Goal: Task Accomplishment & Management: Use online tool/utility

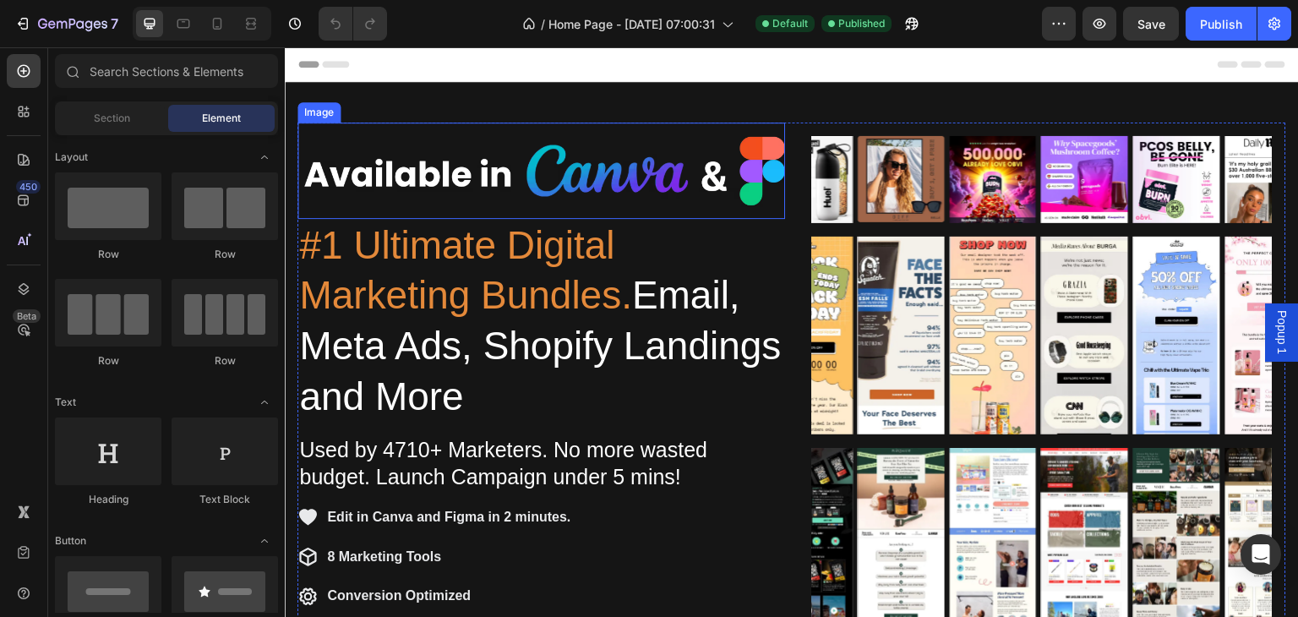
click at [493, 160] on img at bounding box center [541, 171] width 488 height 96
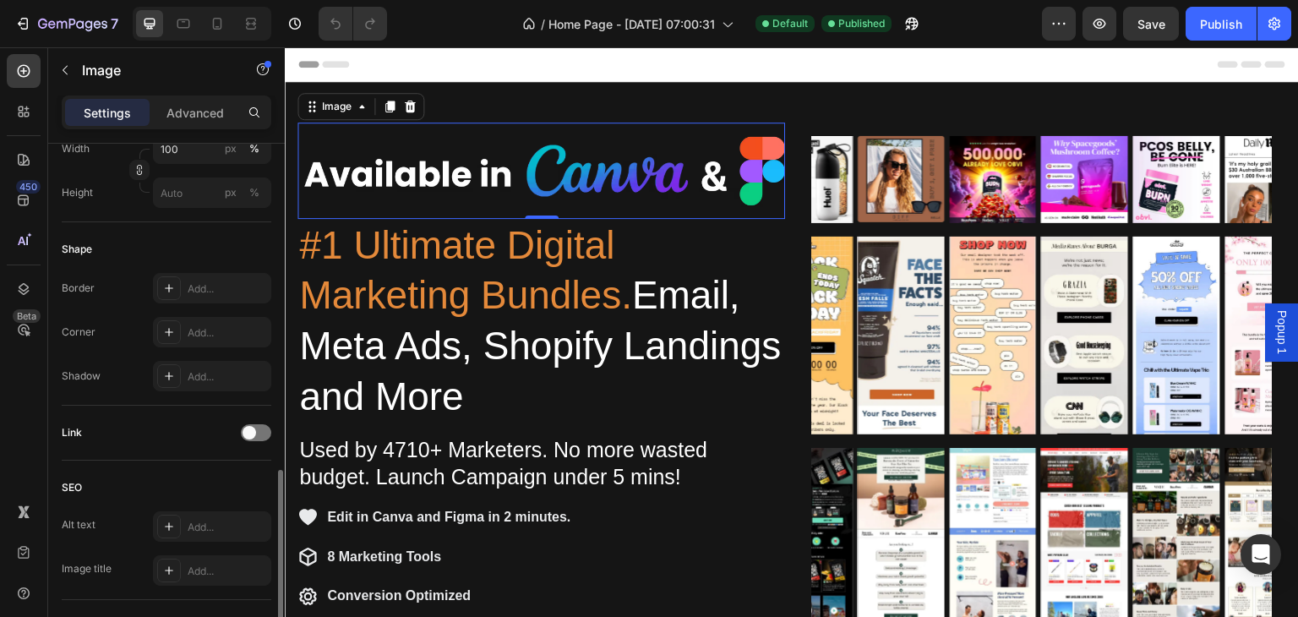
scroll to position [591, 0]
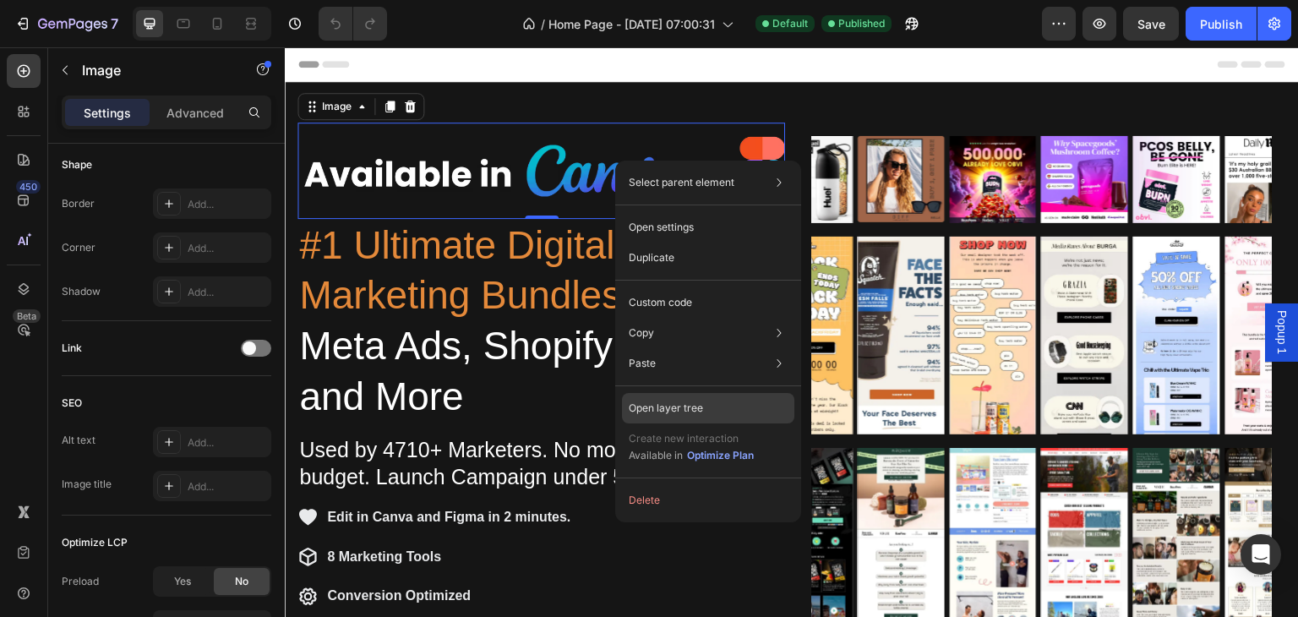
click at [720, 400] on div "Open layer tree" at bounding box center [708, 408] width 172 height 30
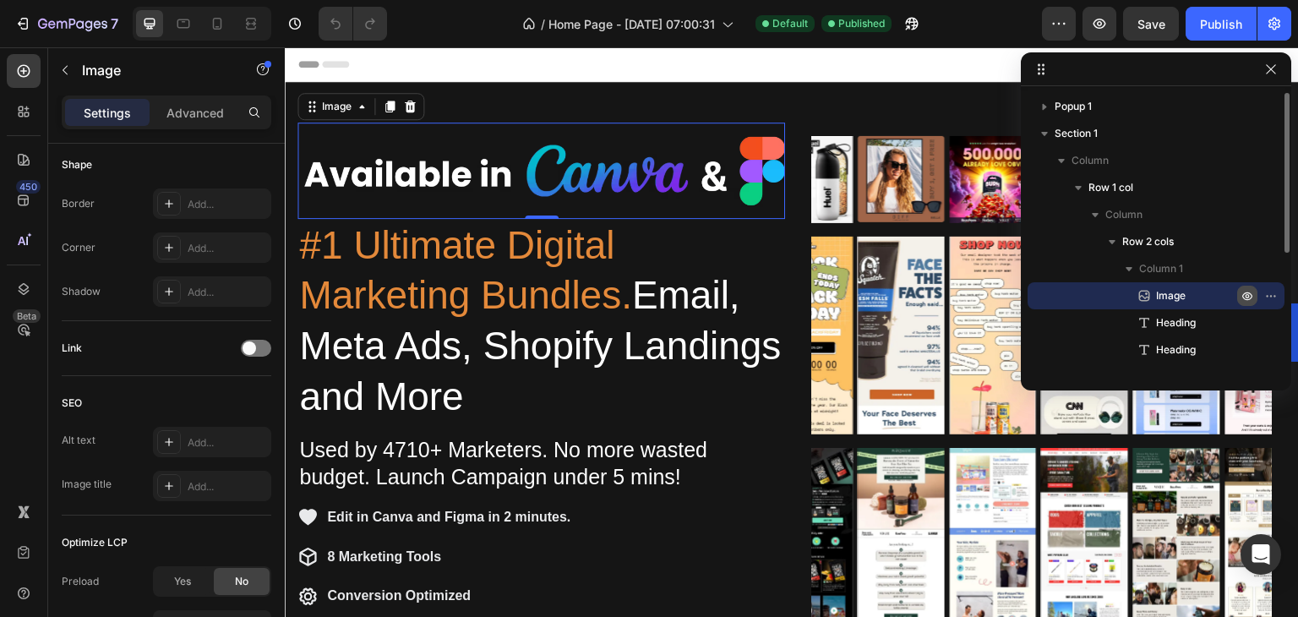
click at [1252, 291] on icon "button" at bounding box center [1247, 296] width 14 height 14
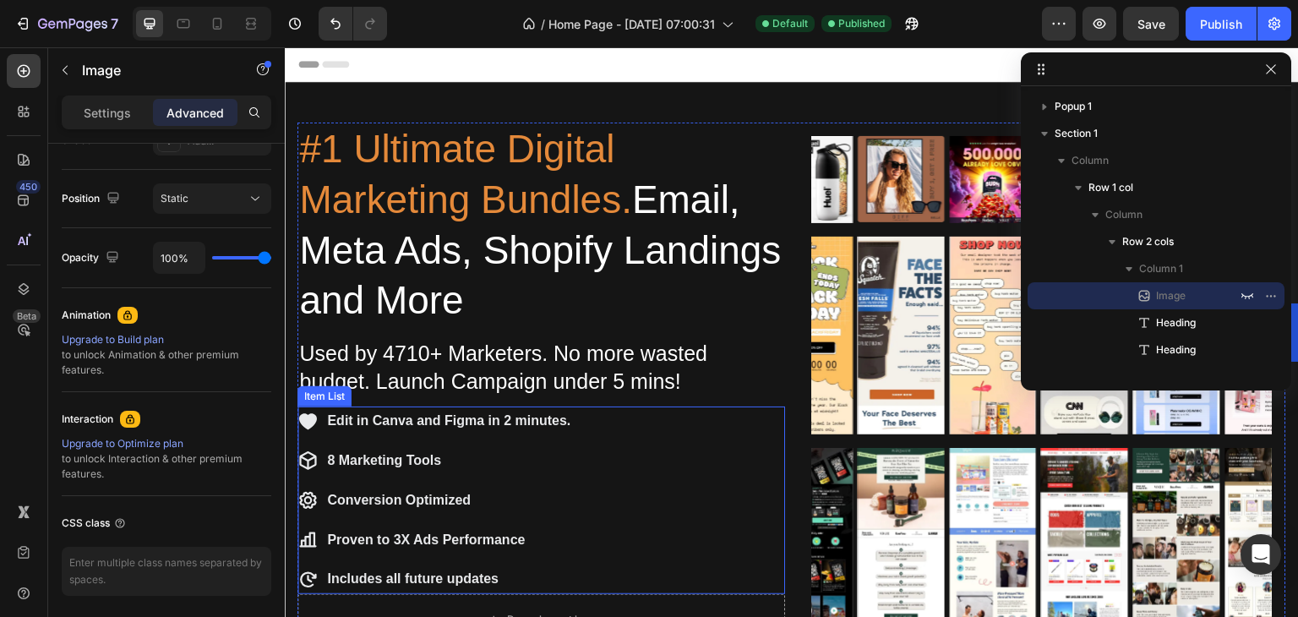
click at [417, 419] on p "Edit in Canva and Figma in 2 minutes." at bounding box center [448, 421] width 243 height 25
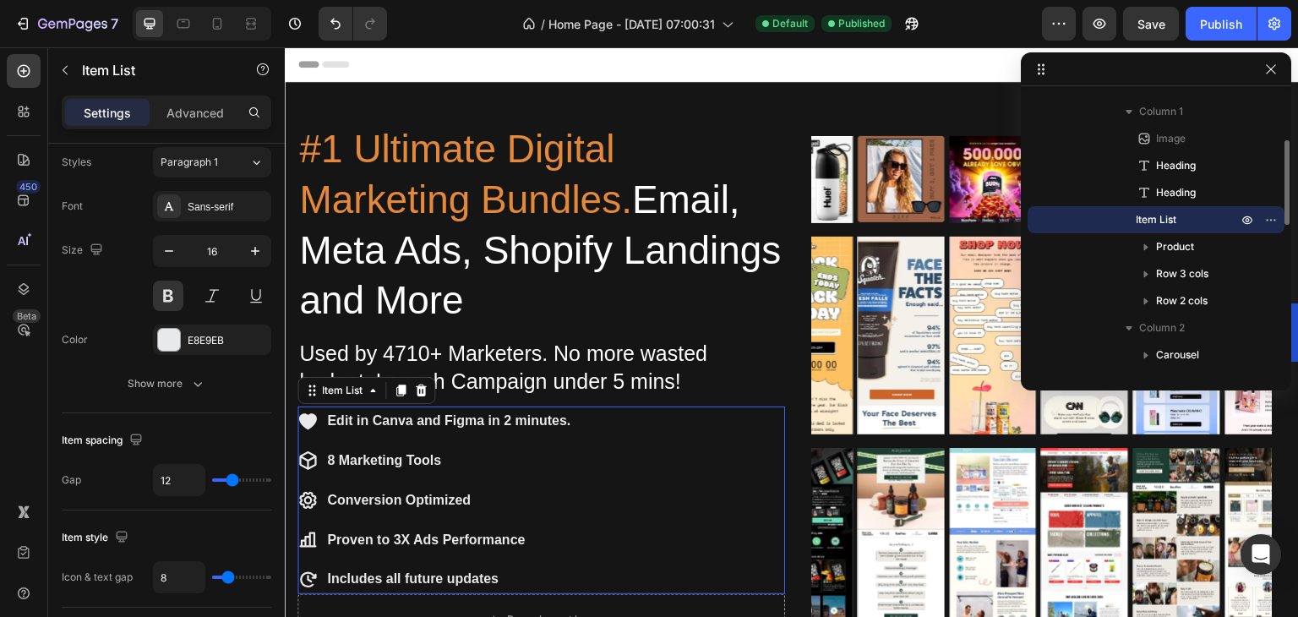
scroll to position [0, 0]
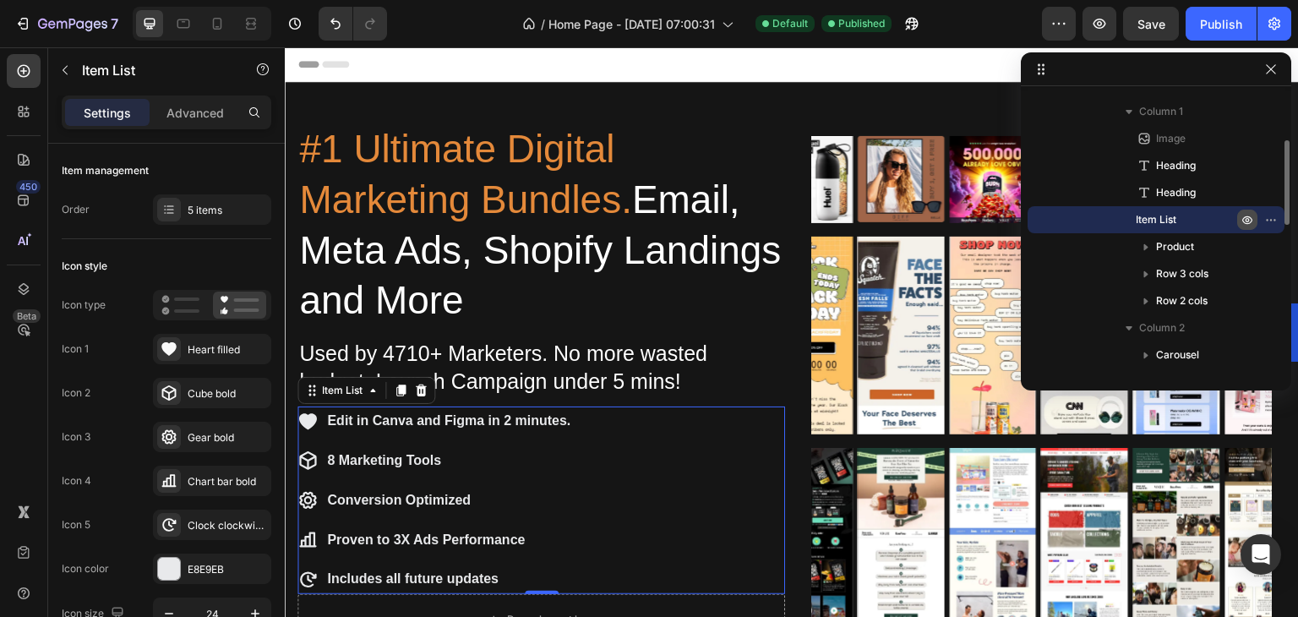
click at [1245, 217] on icon "button" at bounding box center [1247, 220] width 10 height 8
type input "100%"
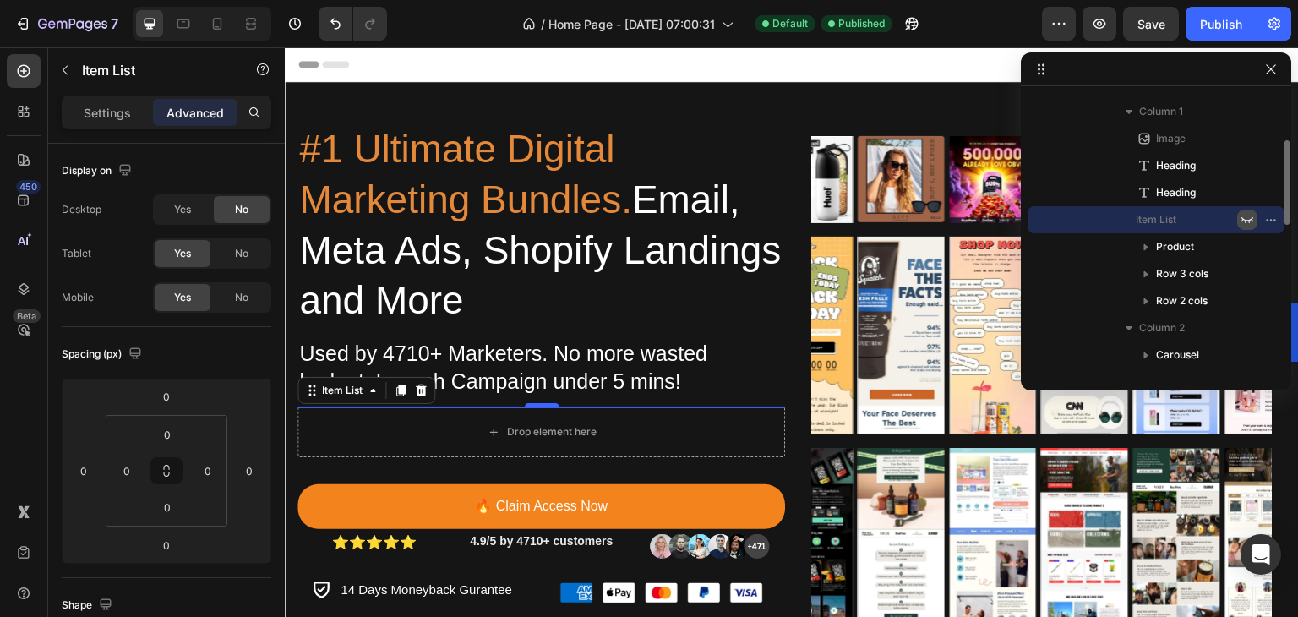
click at [1245, 217] on icon "button" at bounding box center [1247, 220] width 14 height 14
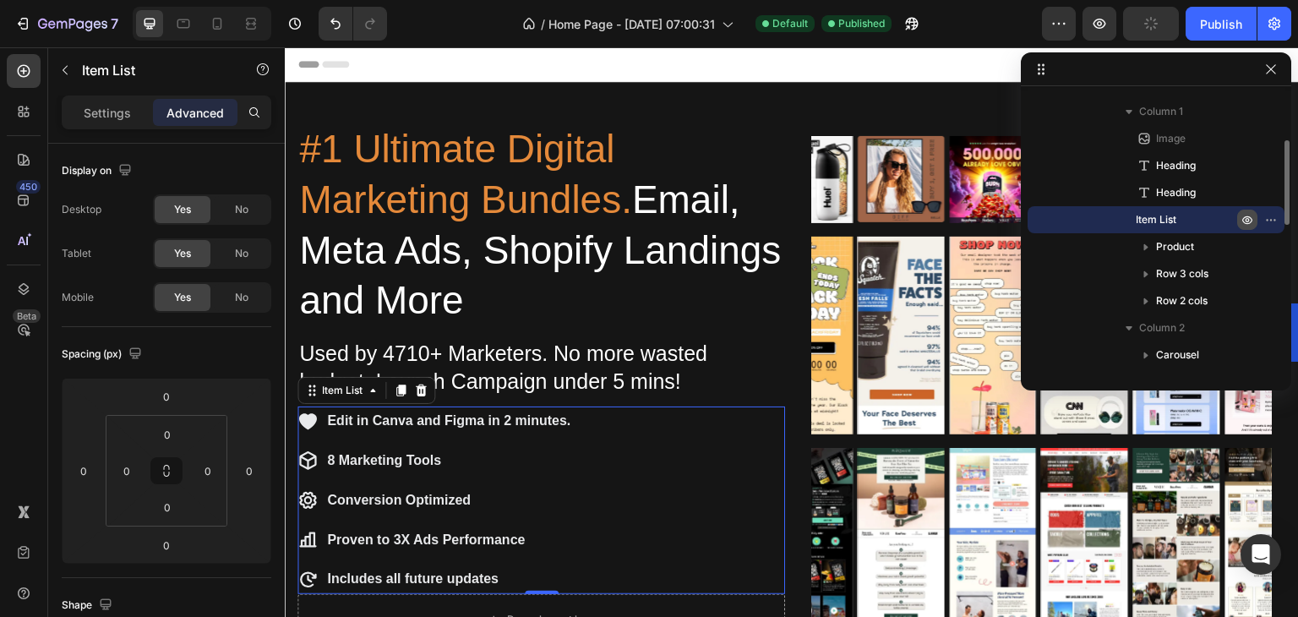
click at [518, 424] on p "Edit in Canva and Figma in 2 minutes." at bounding box center [448, 421] width 243 height 25
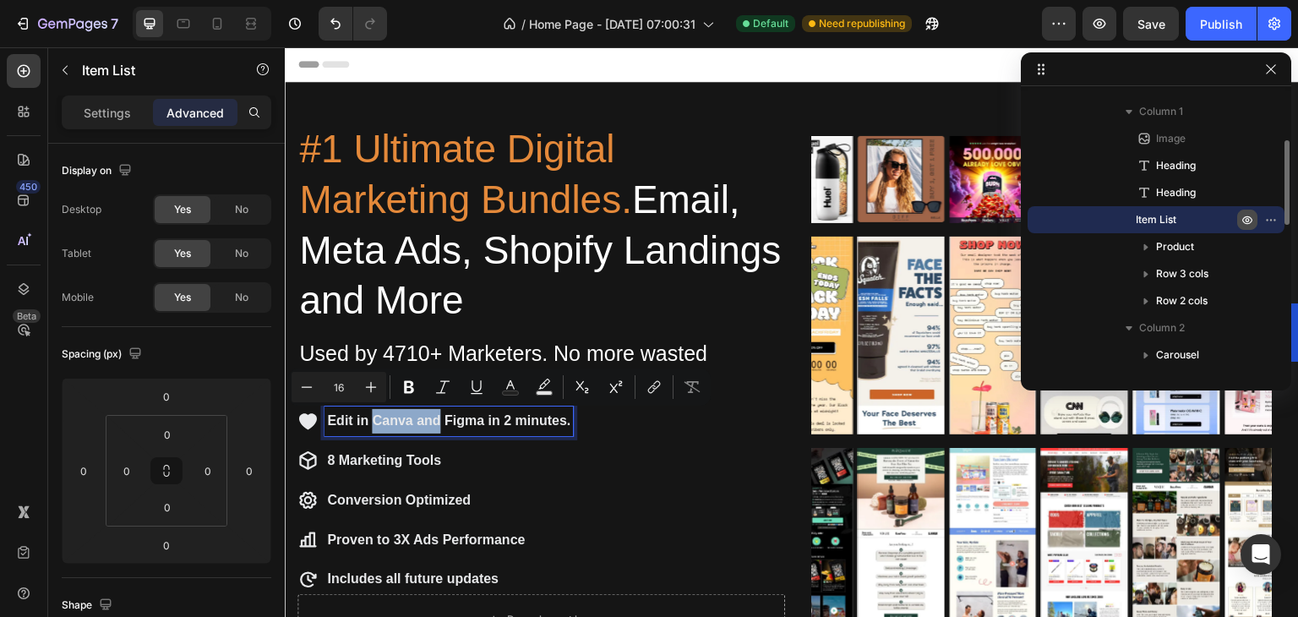
drag, startPoint x: 439, startPoint y: 417, endPoint x: 375, endPoint y: 422, distance: 64.4
click at [375, 422] on p "Edit in Canva and Figma in 2 minutes." at bounding box center [448, 421] width 243 height 25
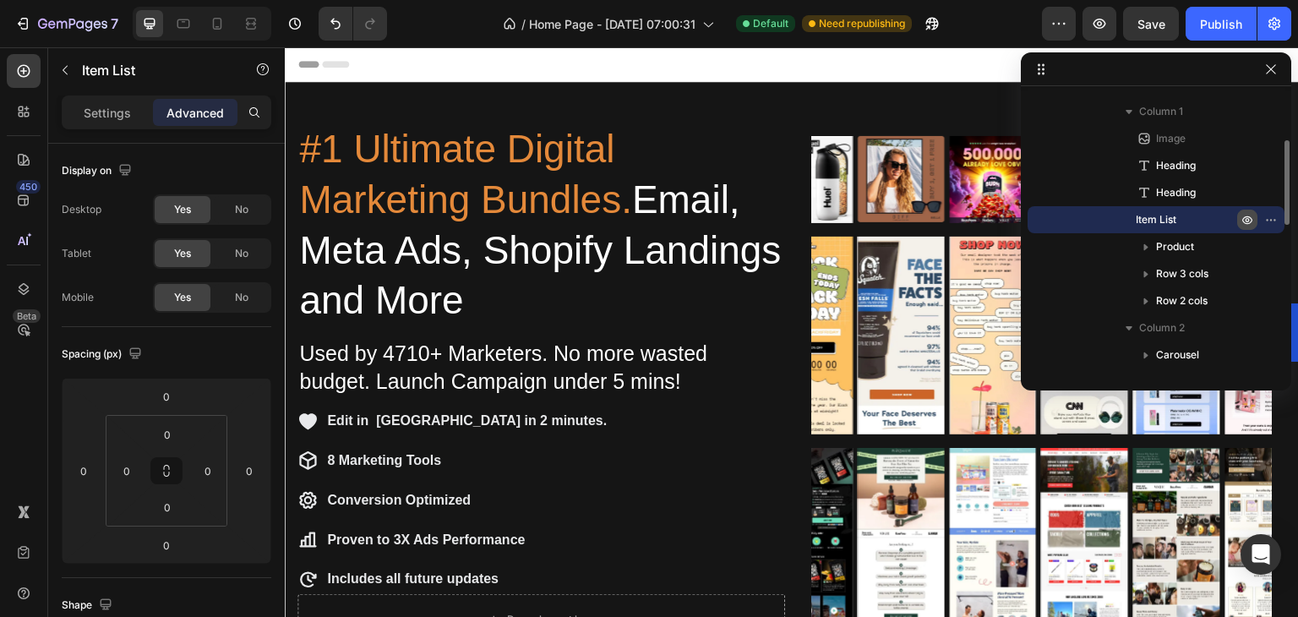
click at [643, 411] on div "Edit in [GEOGRAPHIC_DATA] in 2 minutes. 8 Marketing Tools Conversion Optimized …" at bounding box center [541, 500] width 488 height 188
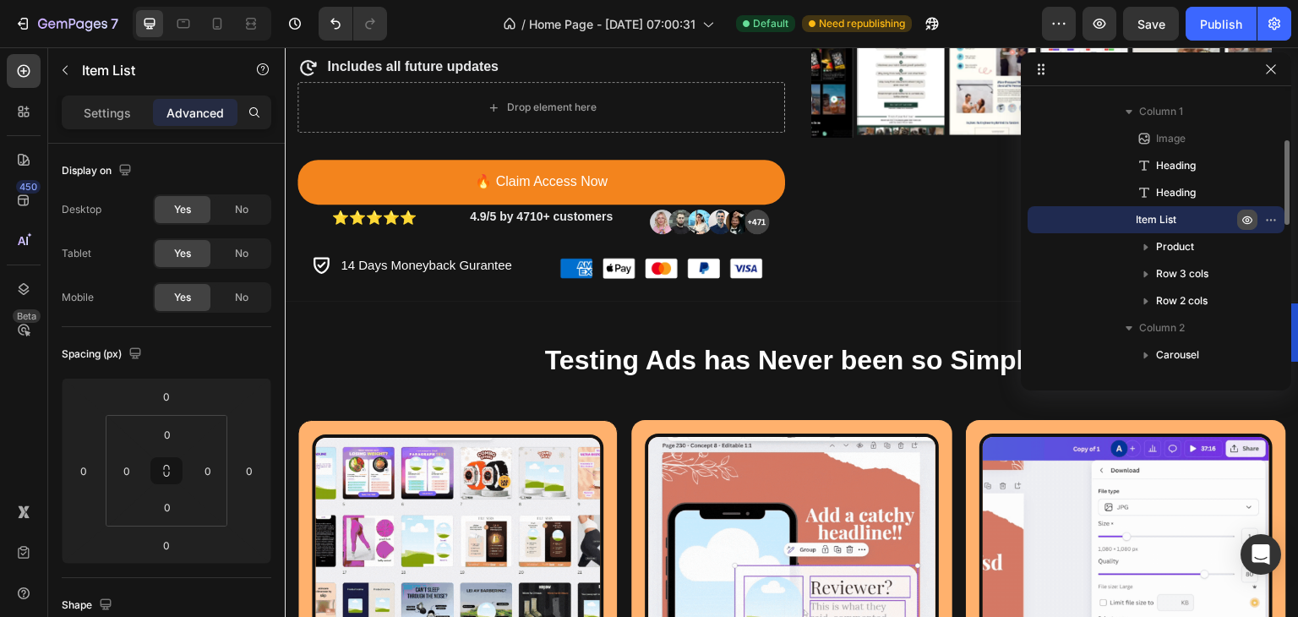
scroll to position [507, 0]
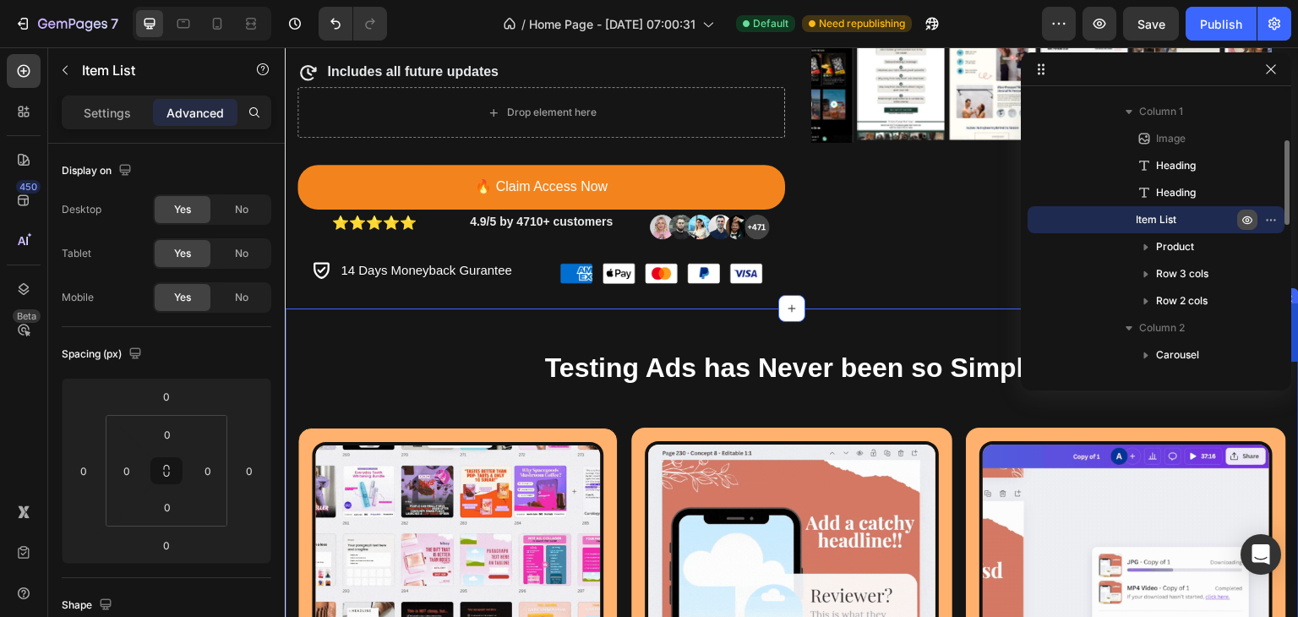
click at [624, 331] on div "Testing Ads has Never been so Simple Heading Image Pick Your Template ❤️ Headin…" at bounding box center [792, 598] width 1014 height 580
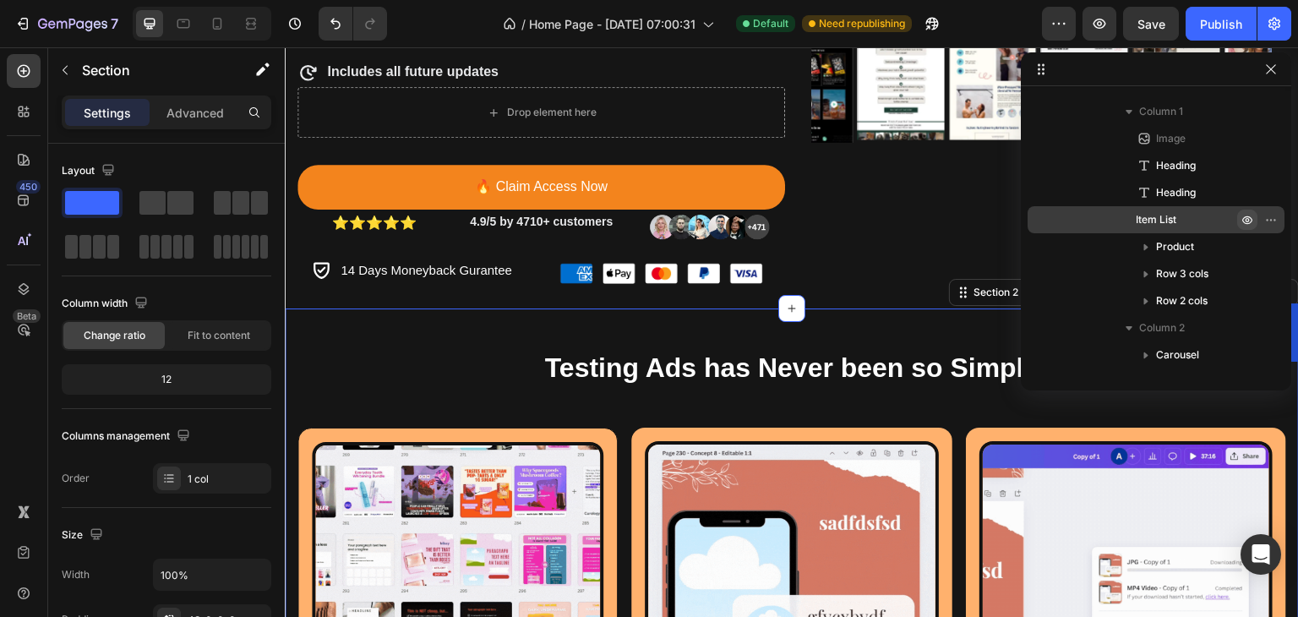
scroll to position [373, 0]
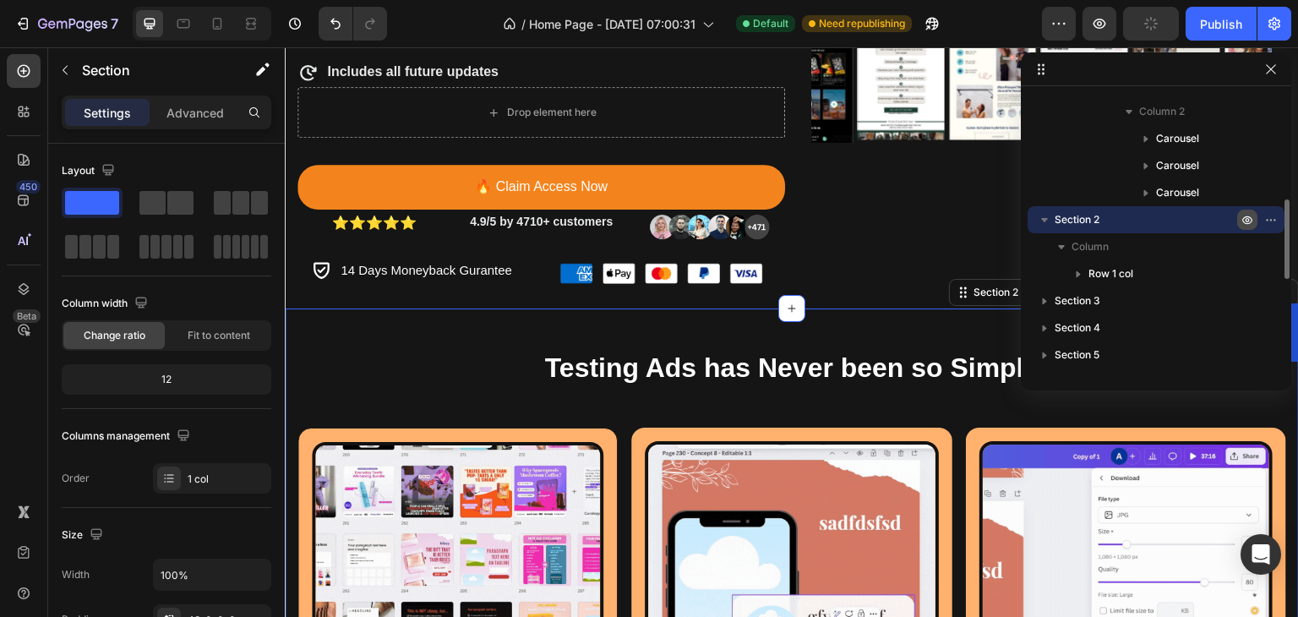
click at [1245, 215] on icon "button" at bounding box center [1247, 220] width 14 height 14
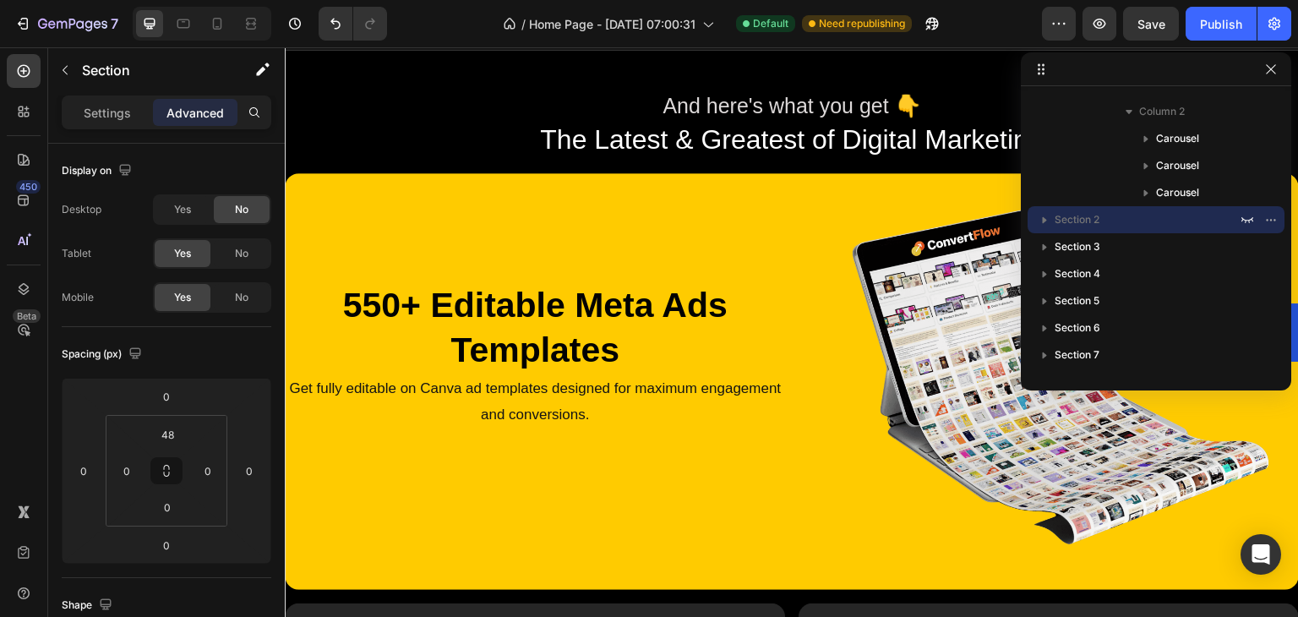
scroll to position [4224, 0]
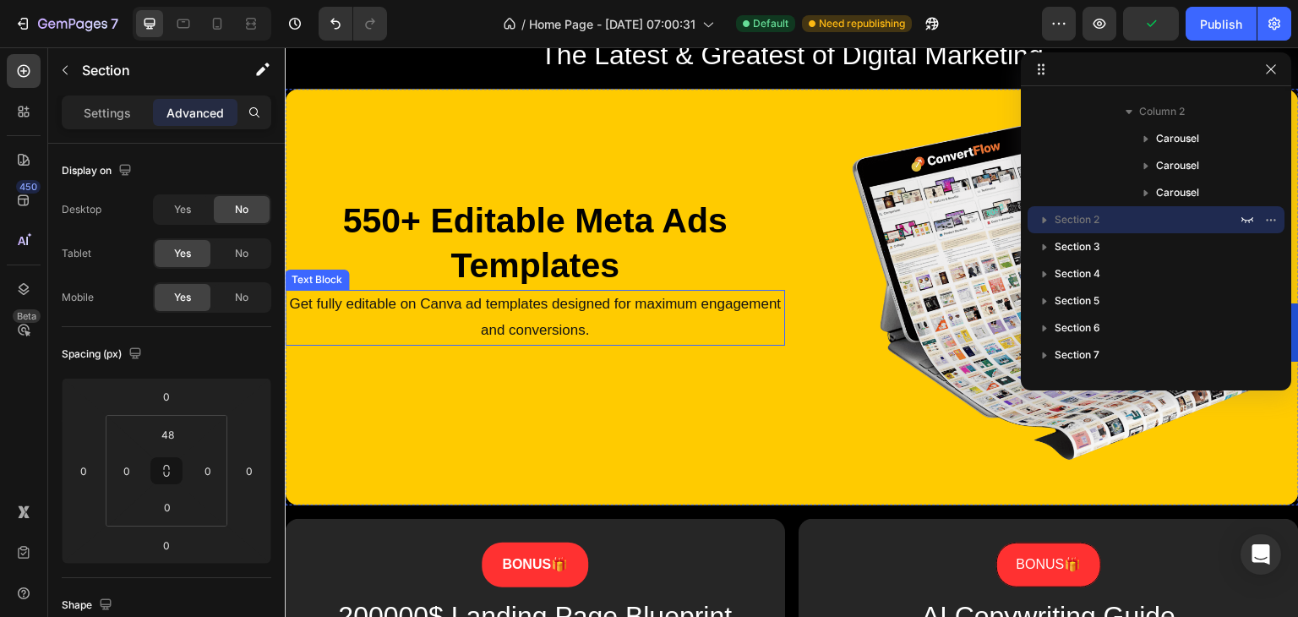
click at [506, 306] on span "Get fully editable on Canva ad templates designed for maximum engagement and co…" at bounding box center [535, 317] width 492 height 42
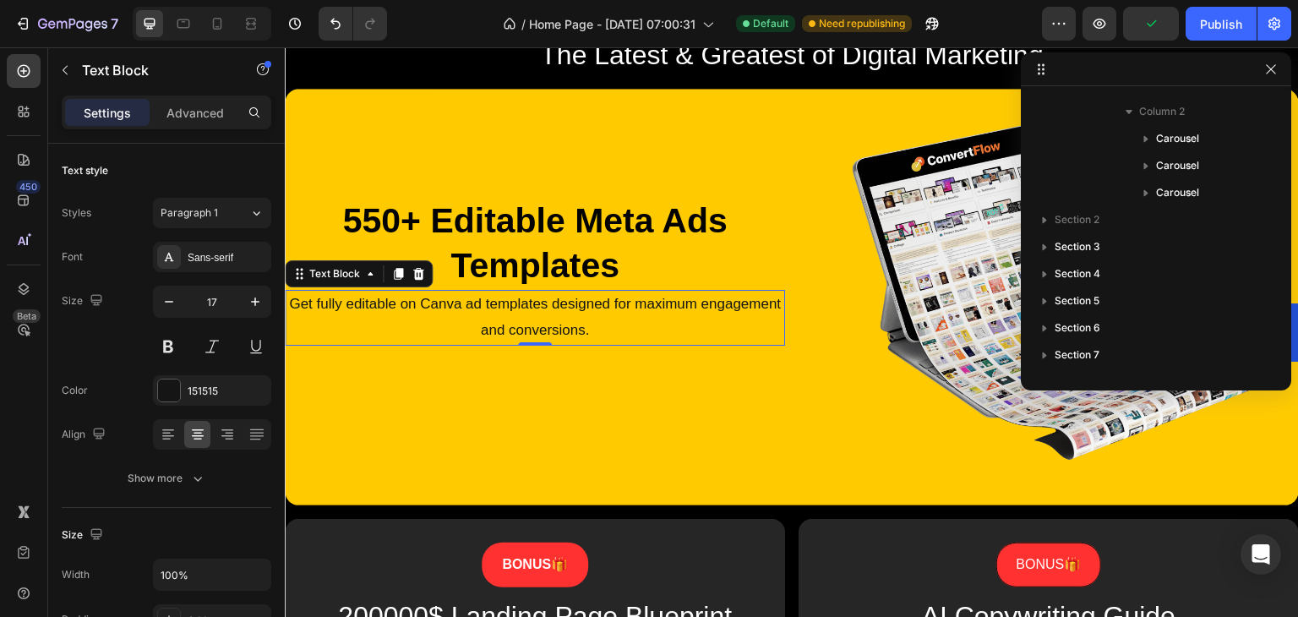
scroll to position [698, 0]
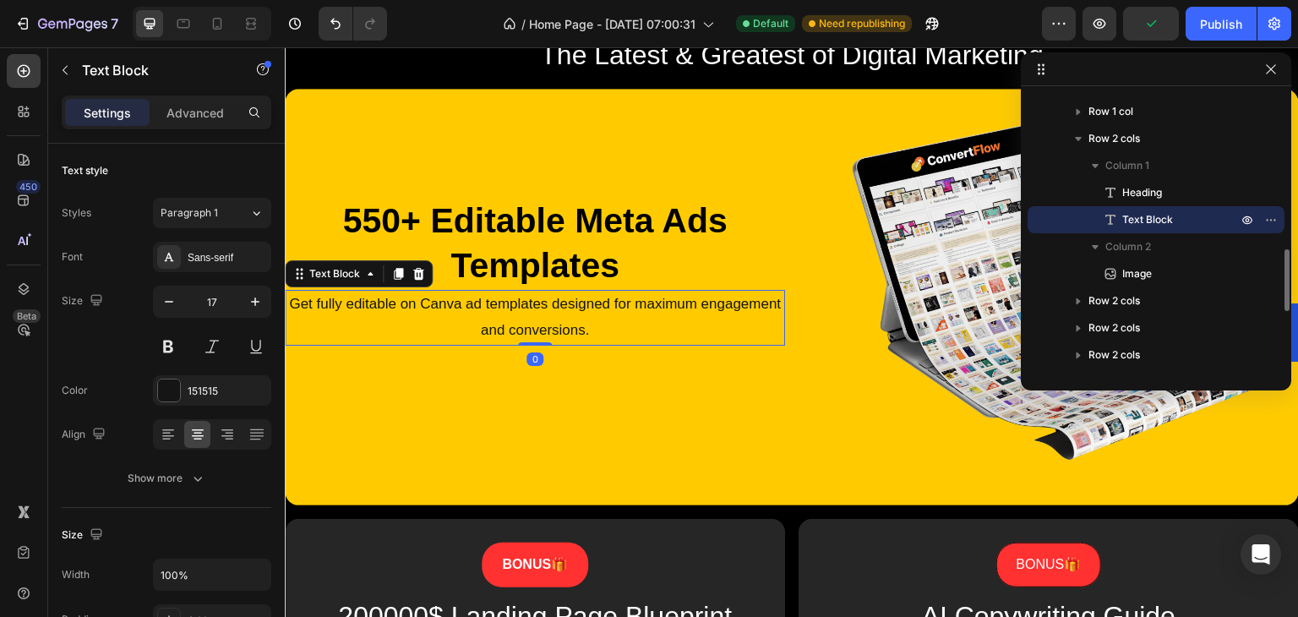
click at [498, 306] on span "Get fully editable on Canva ad templates designed for maximum engagement and co…" at bounding box center [535, 317] width 492 height 42
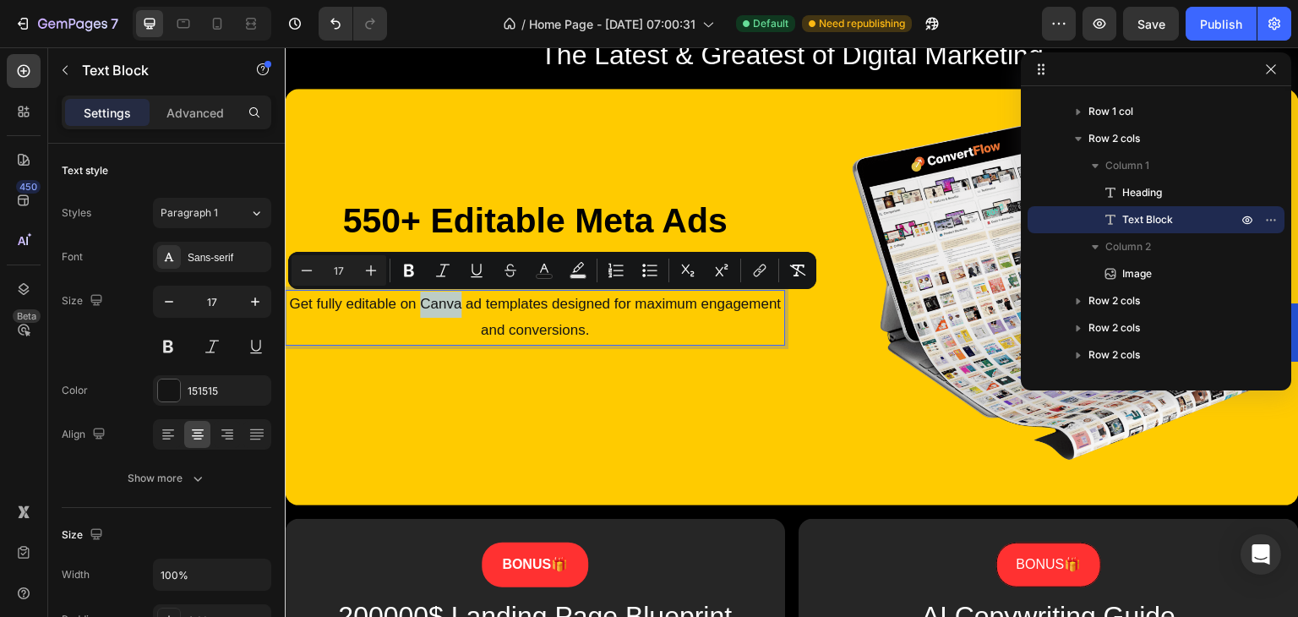
drag, startPoint x: 498, startPoint y: 306, endPoint x: 462, endPoint y: 306, distance: 36.3
click at [462, 306] on span "Get fully editable on Canva ad templates designed for maximum engagement and co…" at bounding box center [535, 317] width 492 height 42
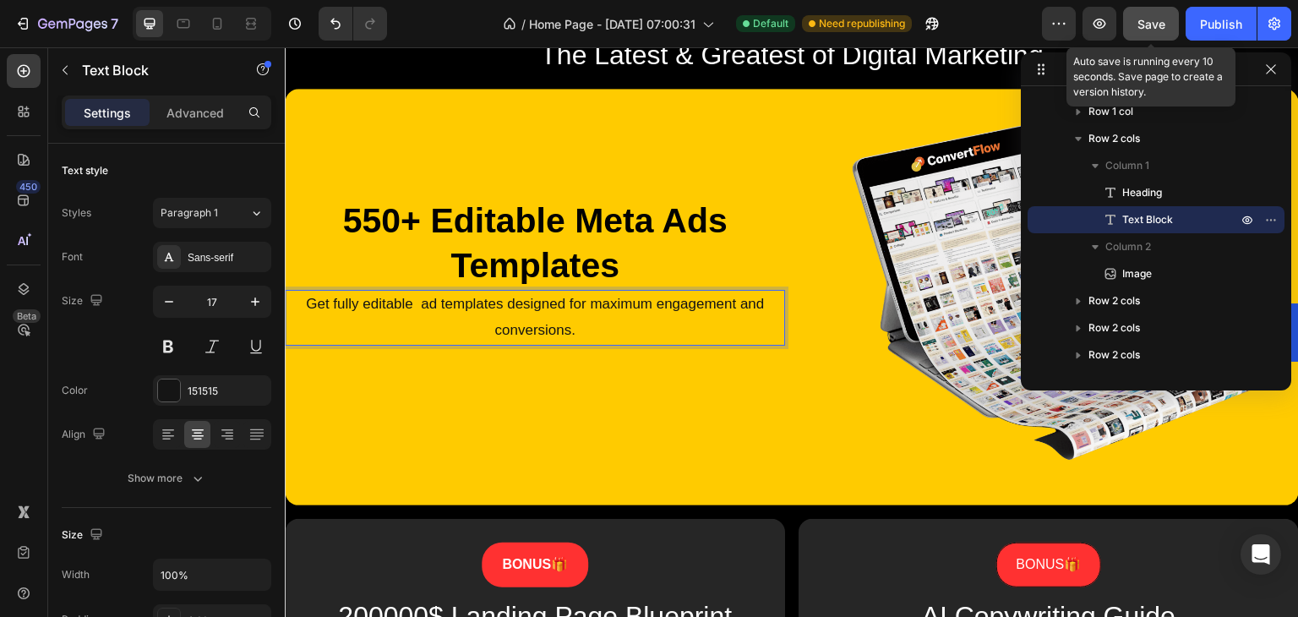
click at [1167, 21] on button "Save" at bounding box center [1151, 24] width 56 height 34
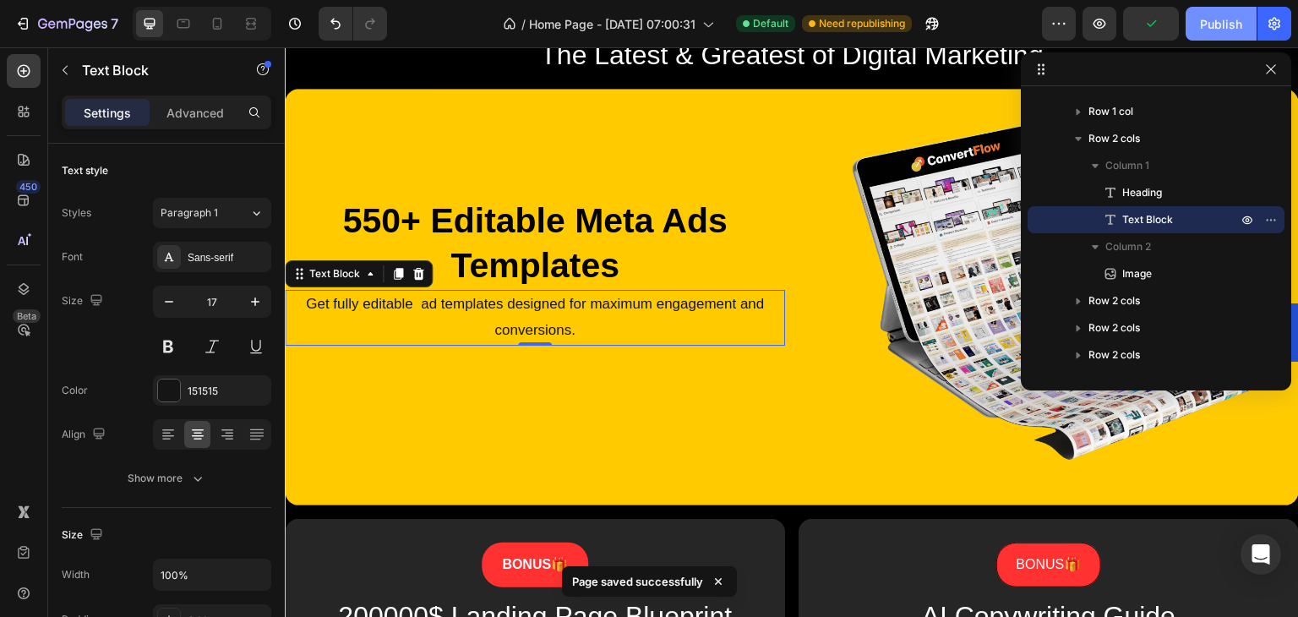
click at [1211, 28] on div "Publish" at bounding box center [1221, 24] width 42 height 18
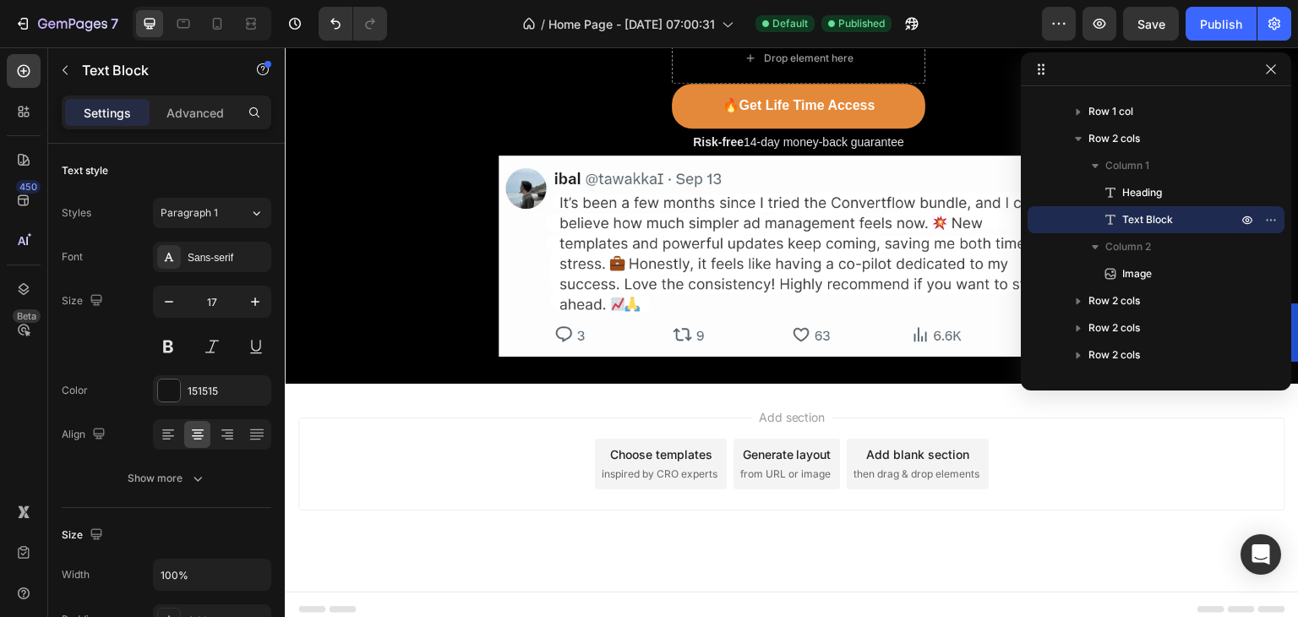
scroll to position [11586, 0]
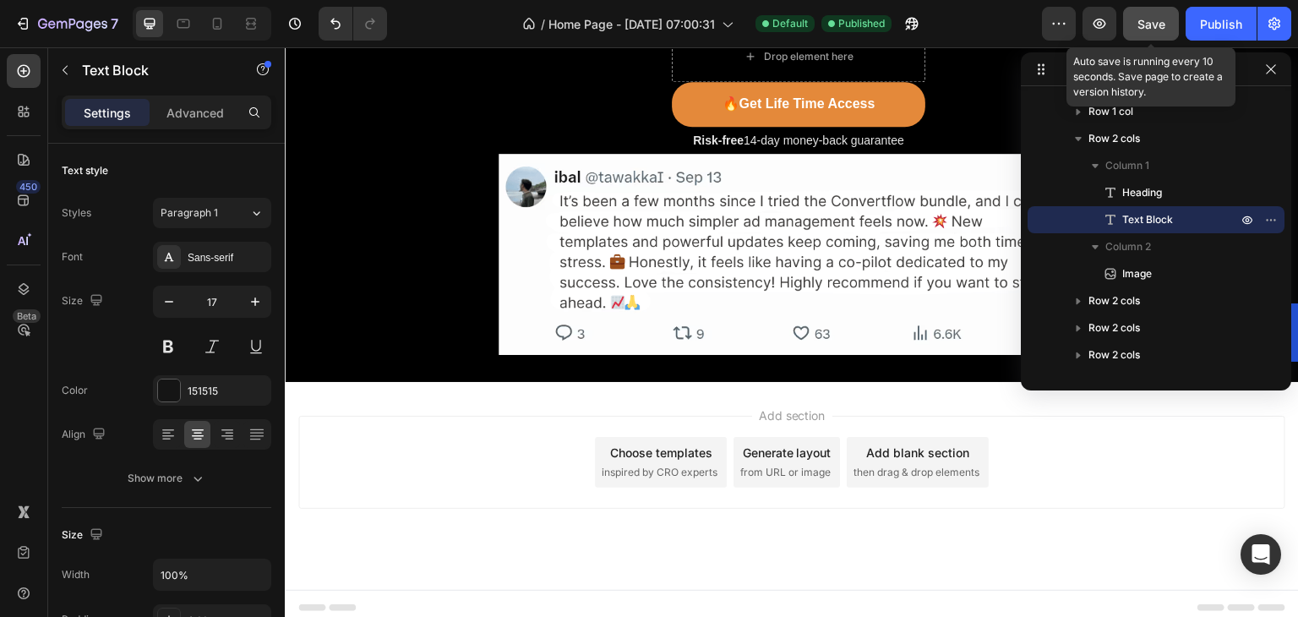
click at [1141, 21] on span "Save" at bounding box center [1151, 24] width 28 height 14
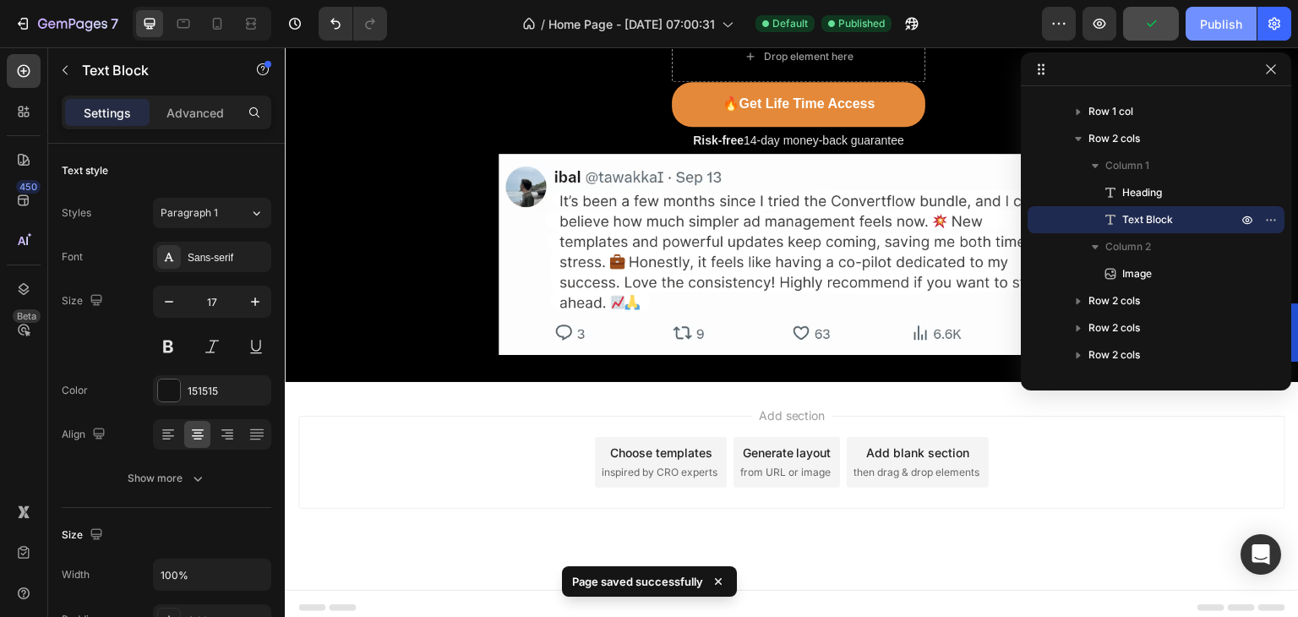
click at [1227, 18] on div "Publish" at bounding box center [1221, 24] width 42 height 18
